Goal: Information Seeking & Learning: Check status

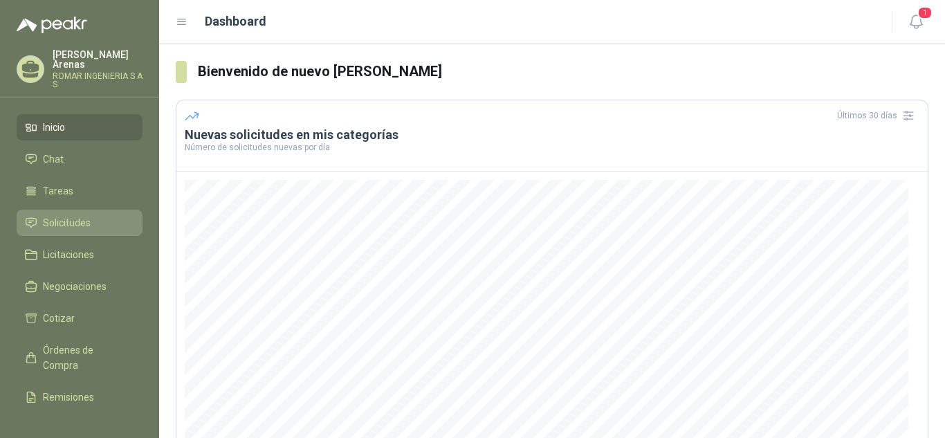
click at [60, 210] on link "Solicitudes" at bounding box center [80, 223] width 126 height 26
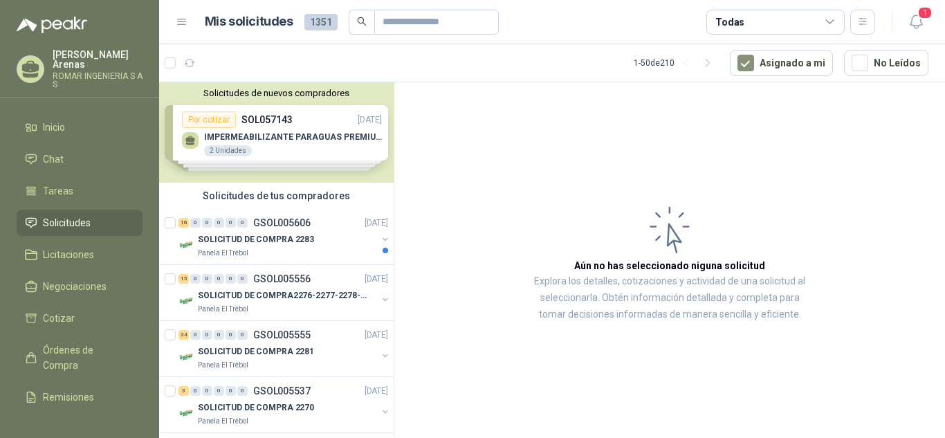
click at [308, 136] on div "Solicitudes de nuevos compradores Por cotizar SOL057143 [DATE] IMPERMEABILIZANT…" at bounding box center [276, 132] width 234 height 100
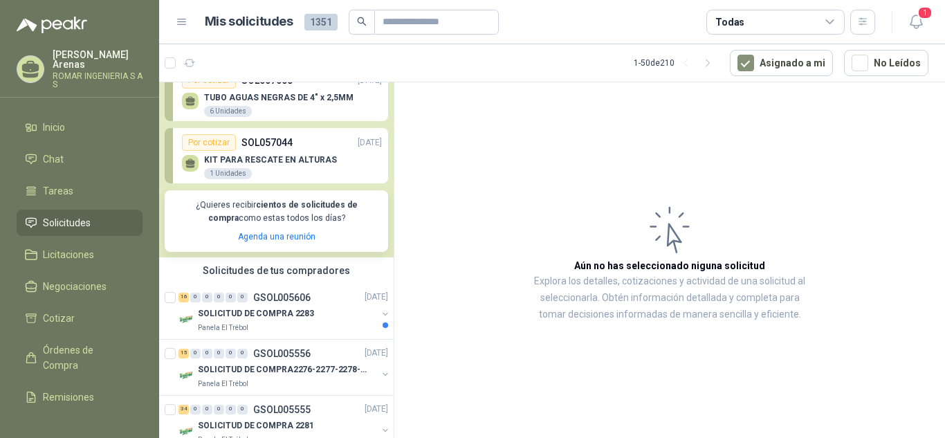
scroll to position [151, 0]
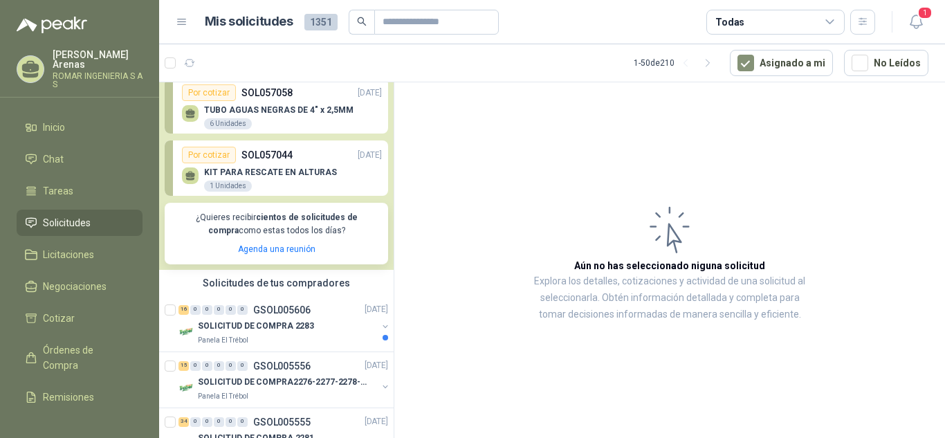
click at [282, 159] on p "SOL057044" at bounding box center [266, 154] width 51 height 15
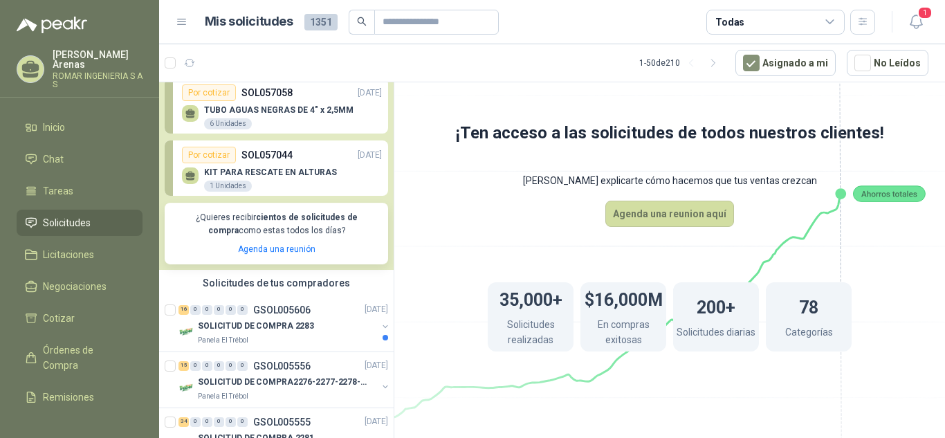
click at [282, 159] on p "SOL057044" at bounding box center [266, 154] width 51 height 15
click at [300, 324] on p "SOLICITUD DE COMPRA 2283" at bounding box center [256, 326] width 116 height 13
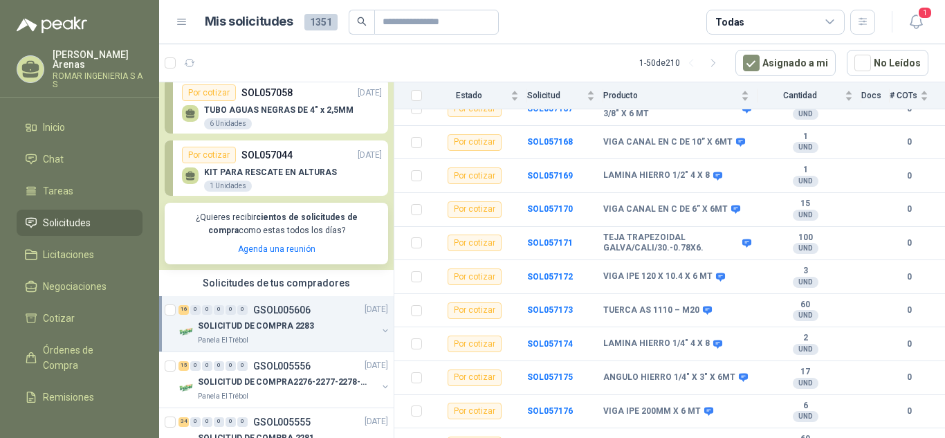
scroll to position [362, 0]
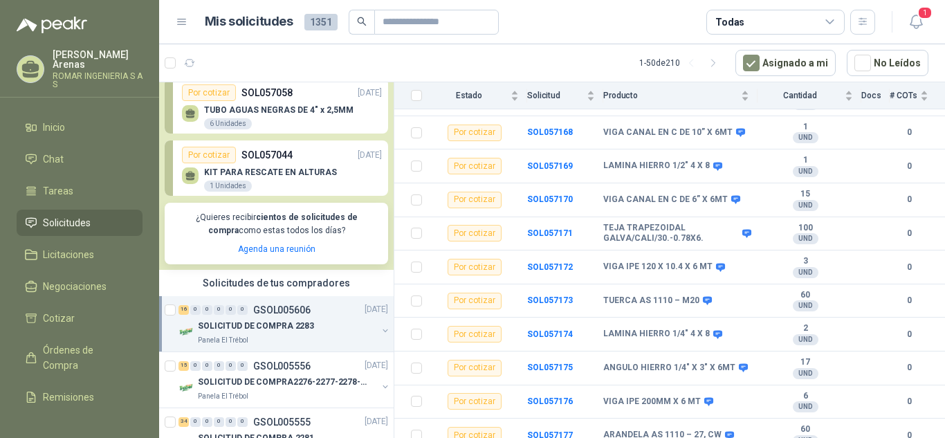
click at [312, 297] on div "16 0 0 0 0 0 GSOL005606 [DATE] SOLICITUD DE COMPRA 2283 Panela El Trébol" at bounding box center [276, 324] width 234 height 56
click at [313, 311] on div "16 0 0 0 0 0 GSOL005606 [DATE]" at bounding box center [284, 310] width 212 height 17
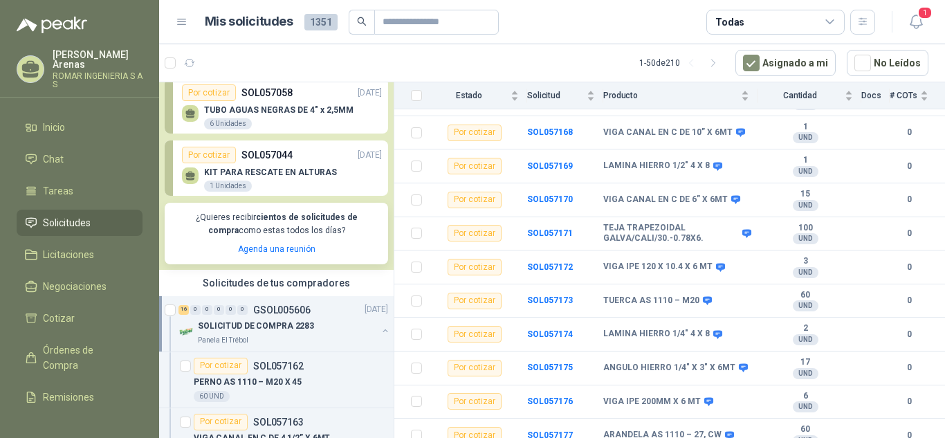
scroll to position [5, 0]
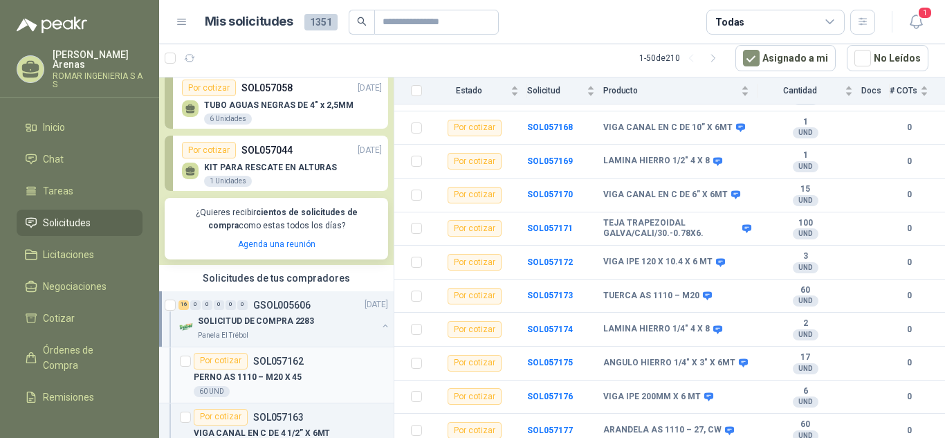
click at [323, 371] on div "PERNO AS 1110 – M20 X 45" at bounding box center [291, 377] width 194 height 17
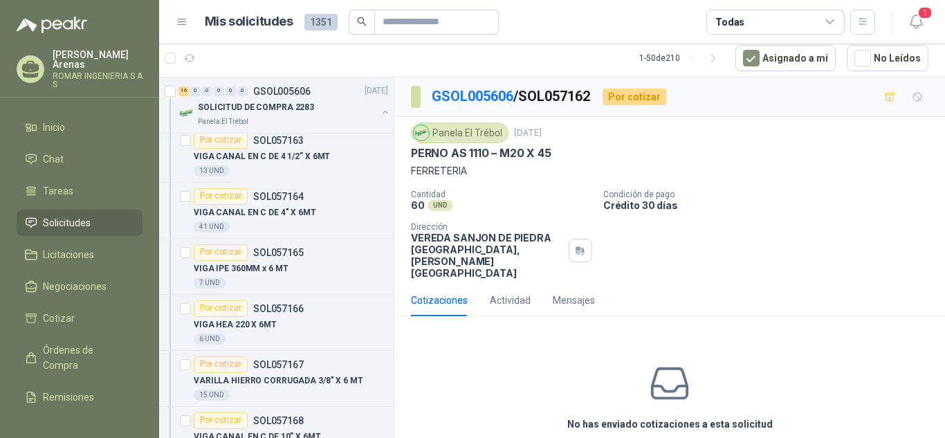
scroll to position [404, 0]
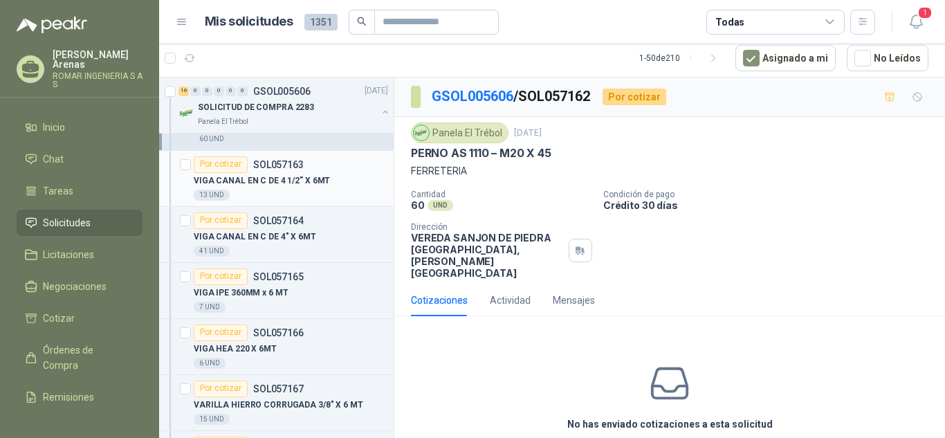
click at [317, 176] on p "VIGA CANAL EN C DE 4 1/2” X 6MT" at bounding box center [262, 180] width 136 height 13
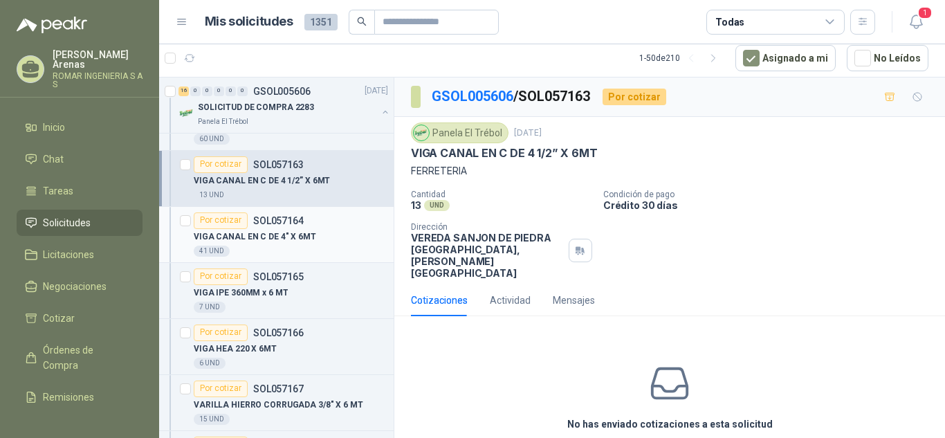
click at [319, 227] on div "Por cotizar SOL057164" at bounding box center [291, 220] width 194 height 17
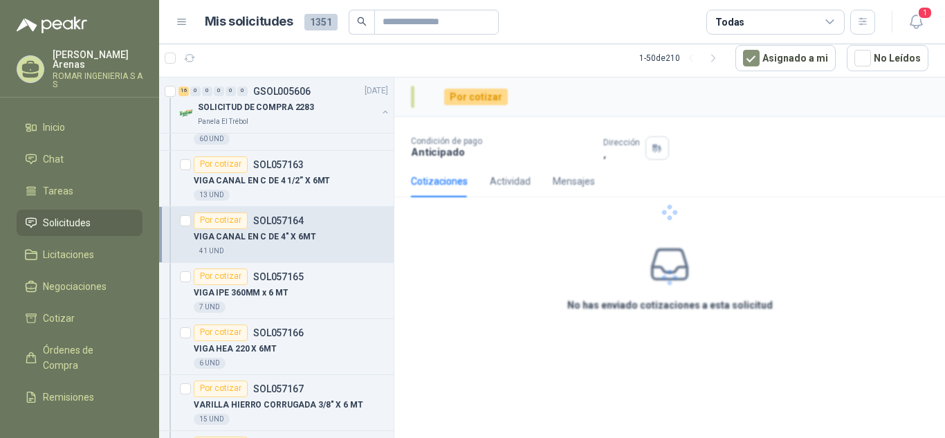
click at [319, 227] on div "Por cotizar SOL057164" at bounding box center [291, 220] width 194 height 17
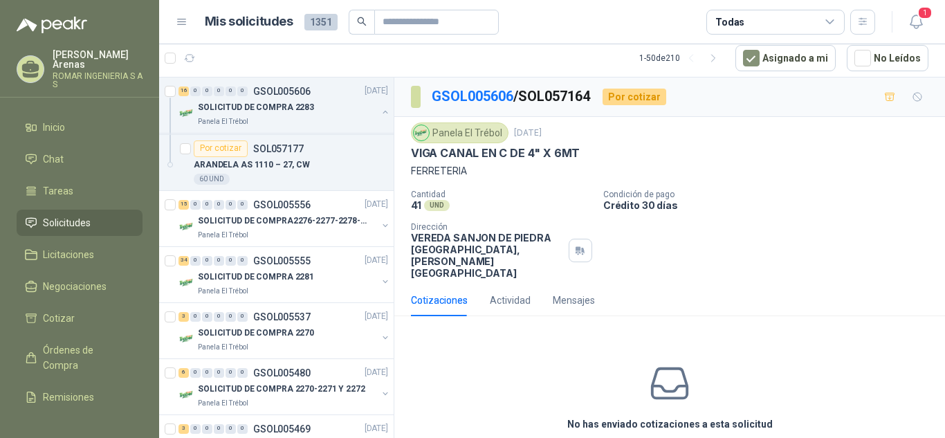
scroll to position [1212, 0]
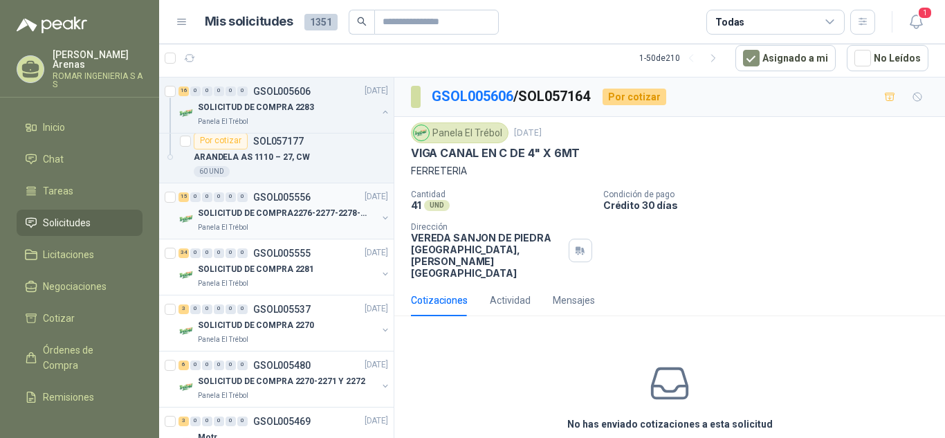
click at [305, 219] on p "SOLICITUD DE COMPRA2276-2277-2278-2284-2285-" at bounding box center [284, 213] width 172 height 13
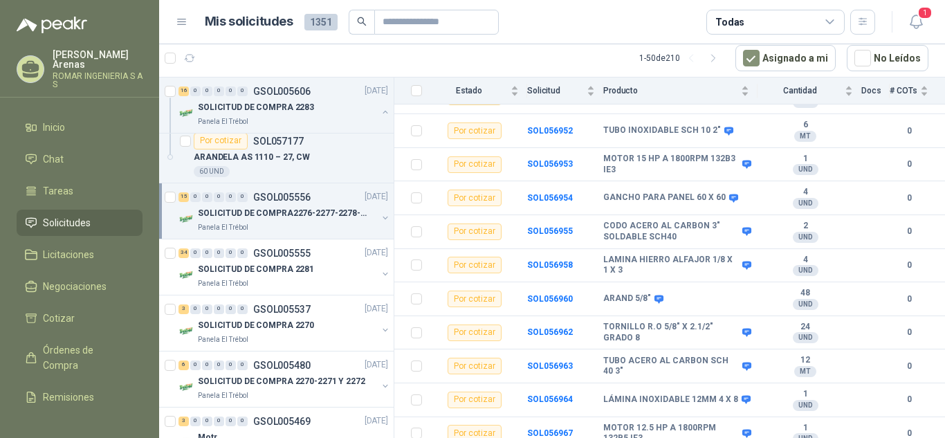
scroll to position [329, 0]
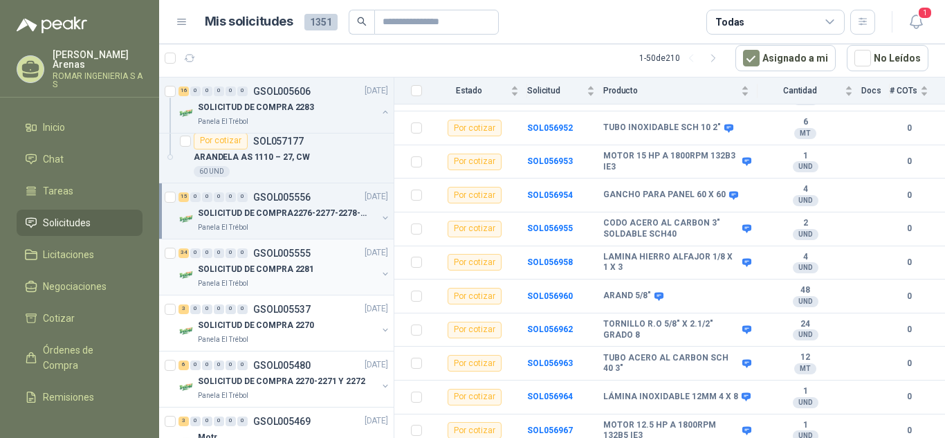
click at [263, 277] on div "SOLICITUD DE COMPRA 2281" at bounding box center [287, 269] width 179 height 17
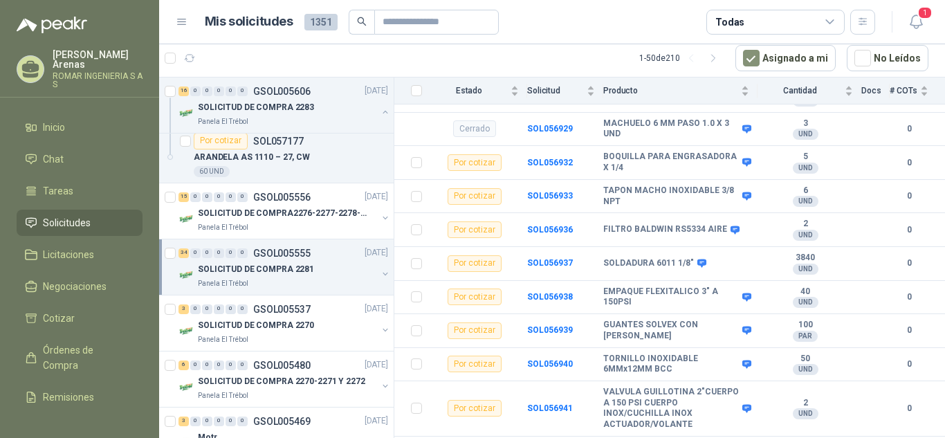
scroll to position [1077, 0]
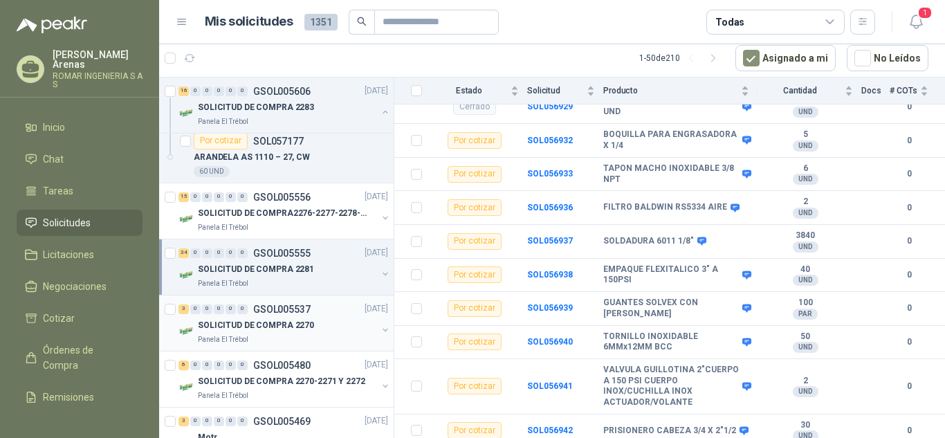
click at [292, 322] on p "SOLICITUD DE COMPRA 2270" at bounding box center [256, 325] width 116 height 13
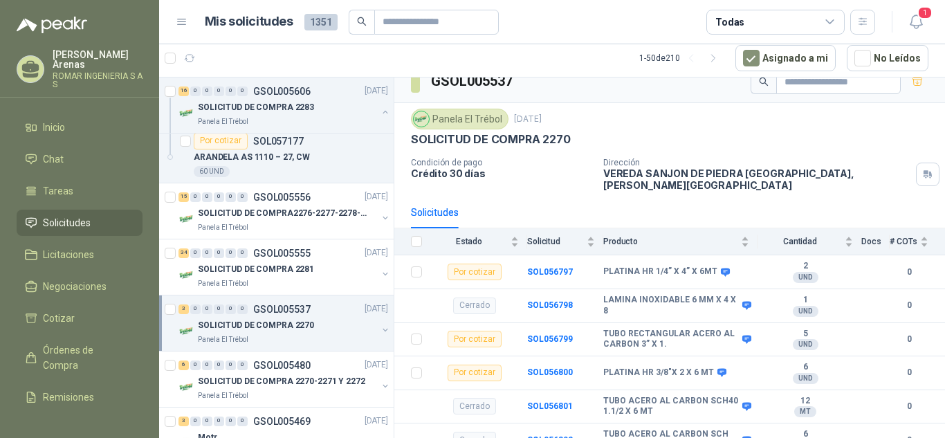
scroll to position [26, 0]
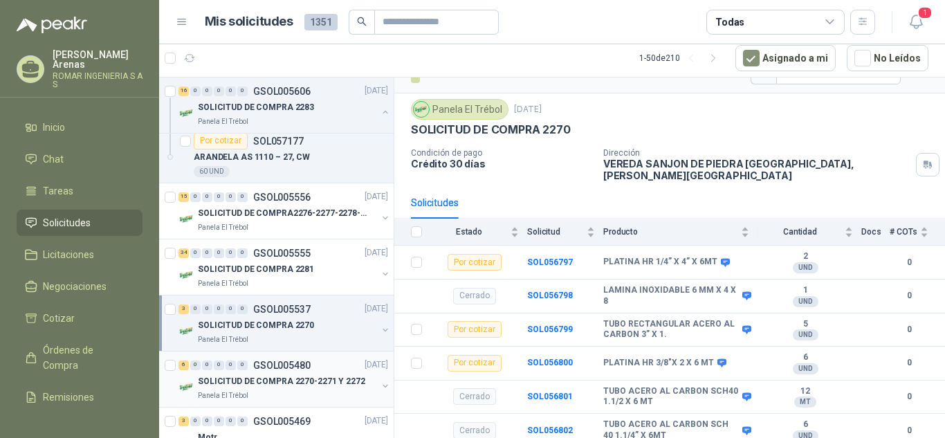
click at [327, 382] on p "SOLICITUD DE COMPRA 2270-2271 Y 2272" at bounding box center [281, 381] width 167 height 13
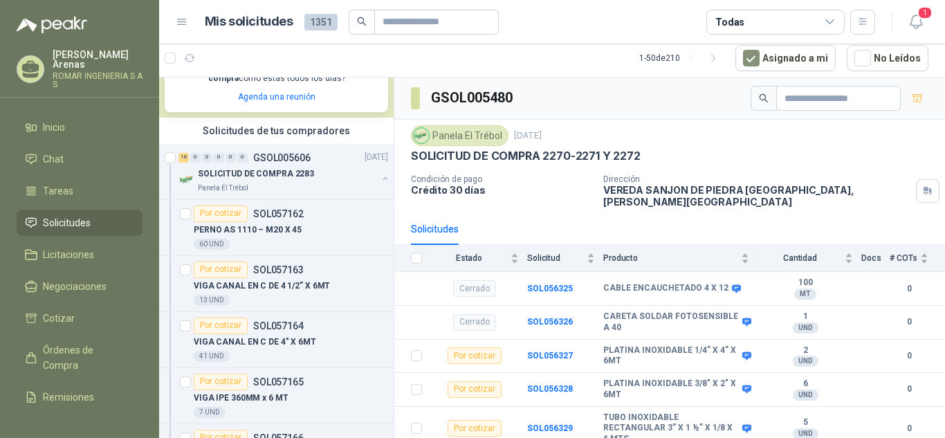
scroll to position [33, 0]
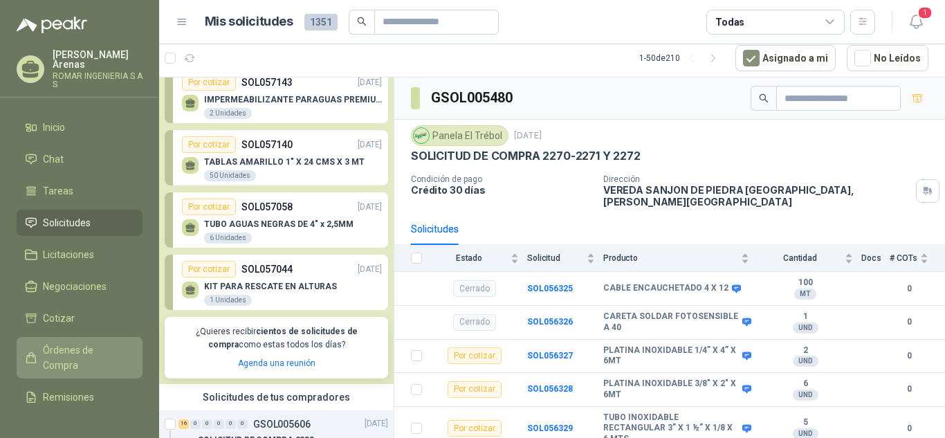
click at [73, 350] on span "Órdenes de Compra" at bounding box center [86, 357] width 86 height 30
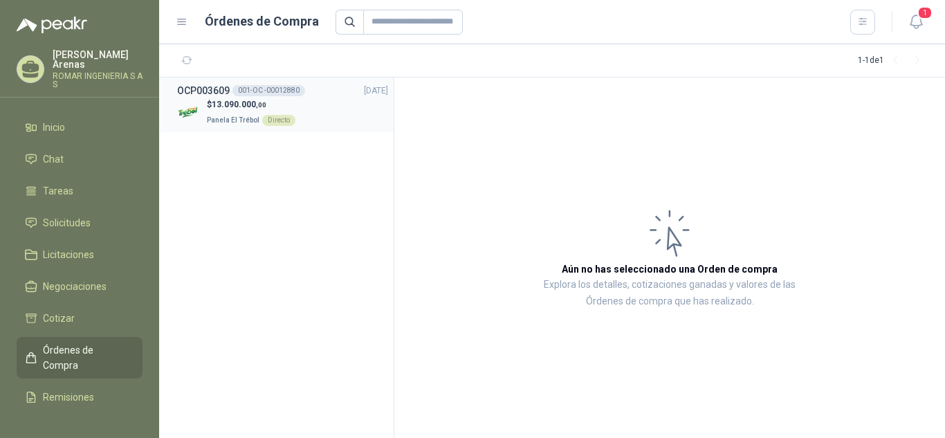
click at [234, 116] on span "Panela El Trébol" at bounding box center [233, 120] width 53 height 8
